Goal: Task Accomplishment & Management: Manage account settings

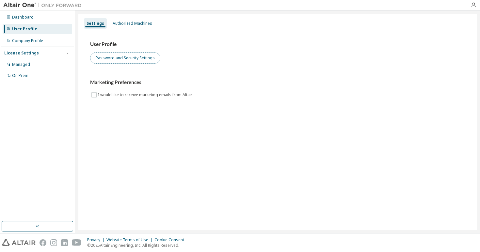
click at [114, 61] on button "Password and Security Settings" at bounding box center [125, 58] width 70 height 11
click at [40, 32] on div "User Profile" at bounding box center [38, 29] width 70 height 10
click at [41, 33] on div "User Profile" at bounding box center [38, 29] width 70 height 10
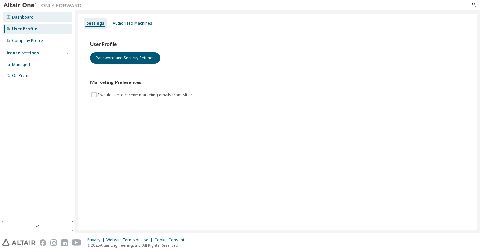
click at [28, 19] on div "Dashboard" at bounding box center [23, 17] width 22 height 5
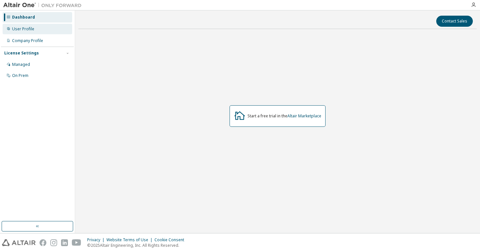
click at [31, 30] on div "User Profile" at bounding box center [23, 28] width 22 height 5
